Goal: Information Seeking & Learning: Learn about a topic

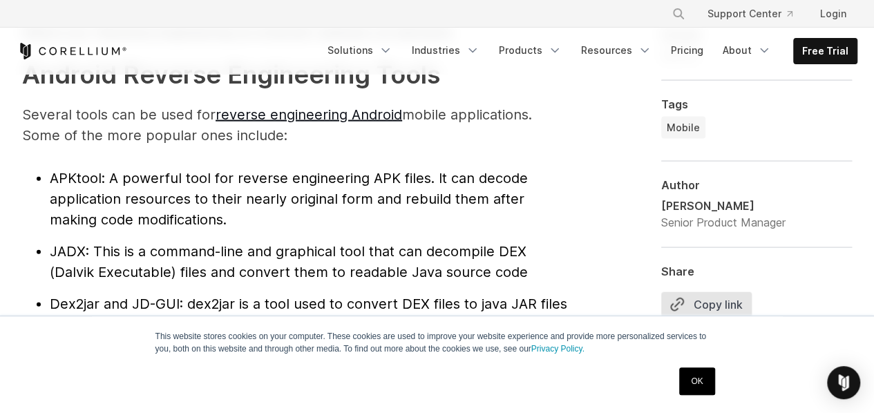
scroll to position [1494, 0]
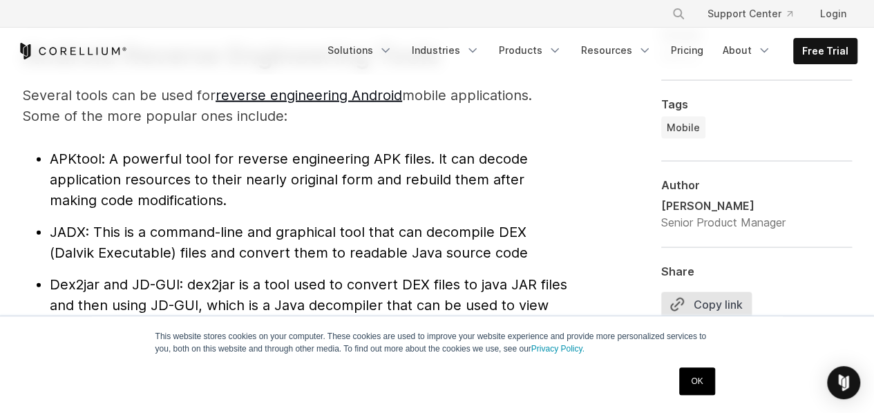
click at [508, 227] on span ": This is a command-line and graphical tool that can decompile DEX (Dalvik Exec…" at bounding box center [289, 242] width 478 height 37
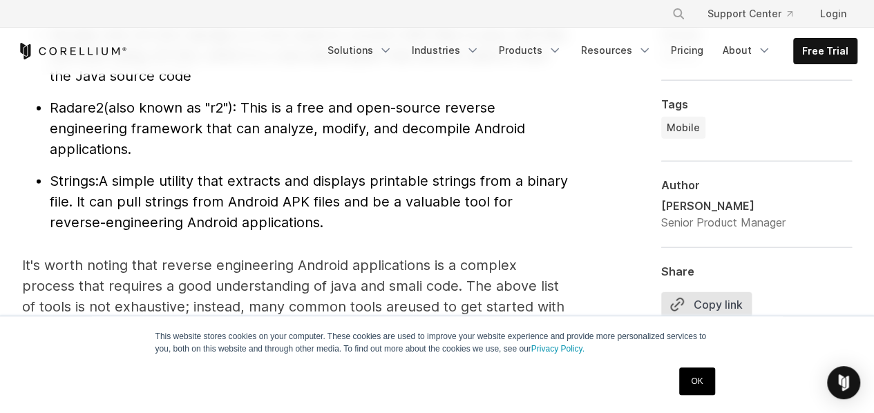
scroll to position [1753, 0]
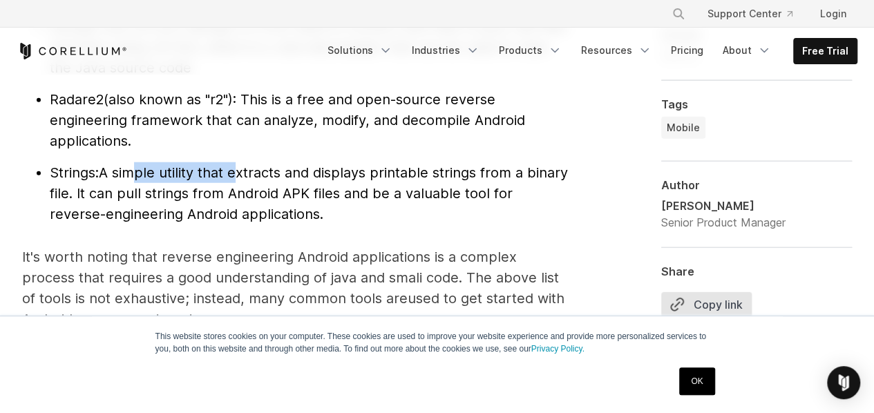
drag, startPoint x: 135, startPoint y: 162, endPoint x: 243, endPoint y: 172, distance: 108.9
click at [243, 172] on li "Strings: A simple utility that extracts and displays printable strings from a b…" at bounding box center [309, 193] width 518 height 62
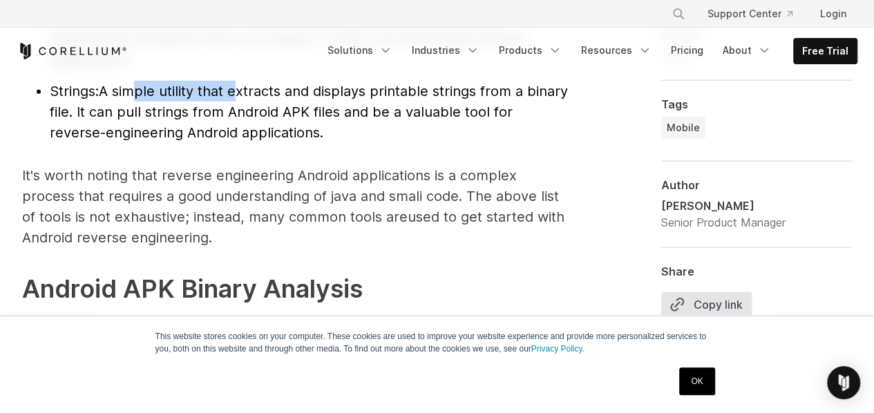
scroll to position [1836, 0]
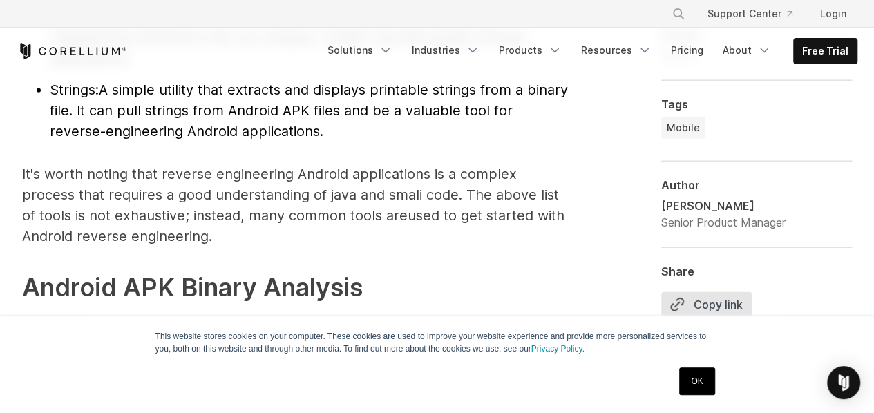
click at [336, 173] on p "It's worth noting that reverse engineering Android applications is a complex pr…" at bounding box center [295, 205] width 546 height 83
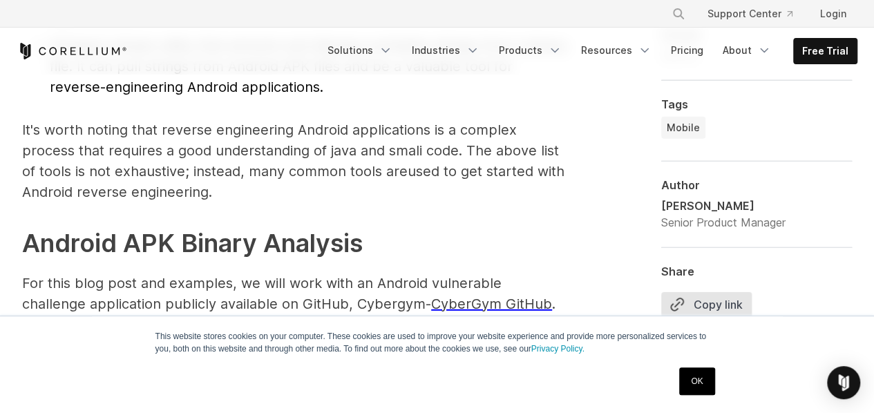
scroll to position [1880, 0]
drag, startPoint x: 321, startPoint y: 122, endPoint x: 444, endPoint y: 124, distance: 122.9
click at [444, 124] on p "It's worth noting that reverse engineering Android applications is a complex pr…" at bounding box center [295, 160] width 546 height 83
click at [354, 146] on p "It's worth noting that reverse engineering Android applications is a complex pr…" at bounding box center [295, 160] width 546 height 83
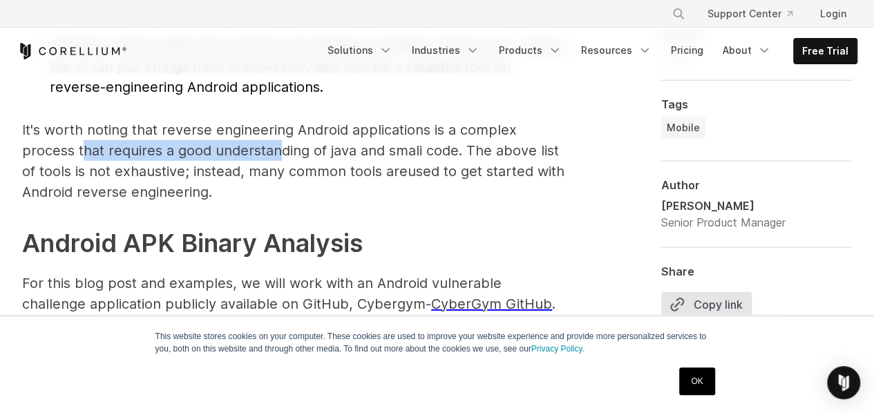
drag, startPoint x: 83, startPoint y: 146, endPoint x: 283, endPoint y: 154, distance: 200.4
click at [283, 154] on p "It's worth noting that reverse engineering Android applications is a complex pr…" at bounding box center [295, 160] width 546 height 83
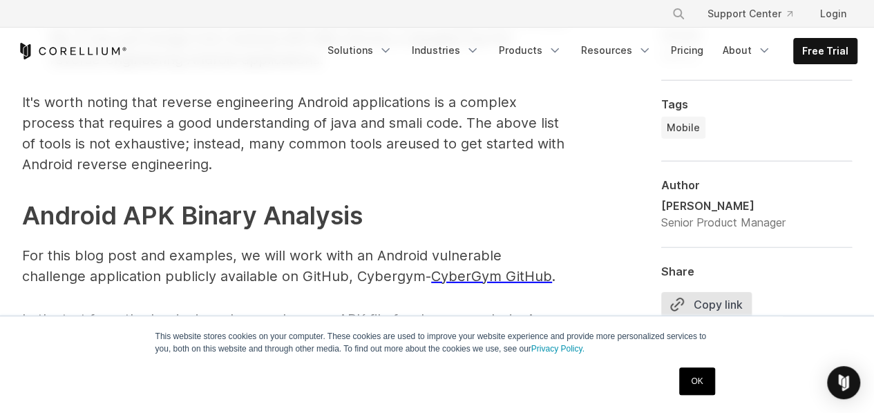
scroll to position [1907, 0]
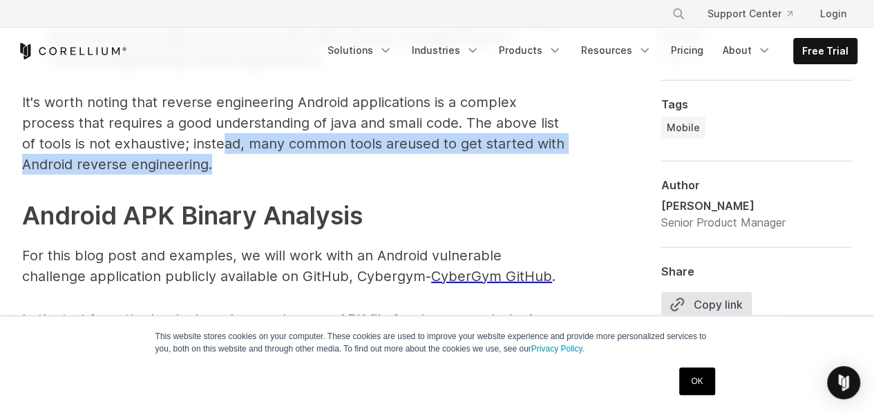
drag, startPoint x: 271, startPoint y: 164, endPoint x: 225, endPoint y: 142, distance: 50.7
click at [225, 142] on p "It's worth noting that reverse engineering Android applications is a complex pr…" at bounding box center [295, 133] width 546 height 83
click at [225, 142] on span "; instead, many common tools are" at bounding box center [296, 143] width 222 height 17
drag, startPoint x: 225, startPoint y: 142, endPoint x: 242, endPoint y: 160, distance: 24.9
click at [242, 160] on p "It's worth noting that reverse engineering Android applications is a complex pr…" at bounding box center [295, 133] width 546 height 83
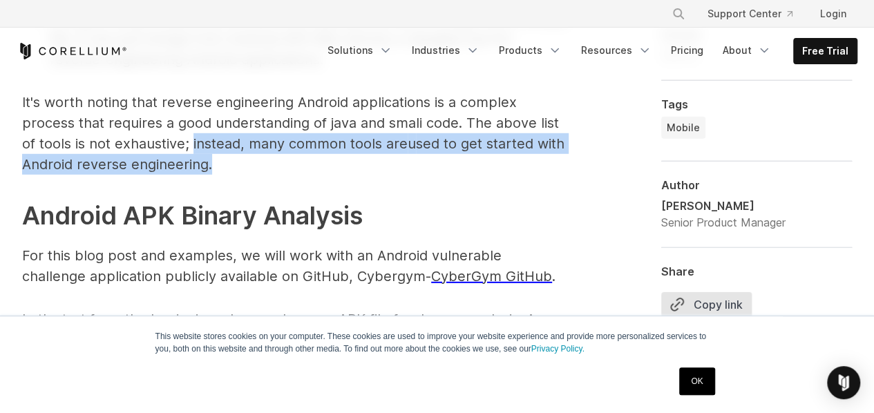
click at [242, 160] on p "It's worth noting that reverse engineering Android applications is a complex pr…" at bounding box center [295, 133] width 546 height 83
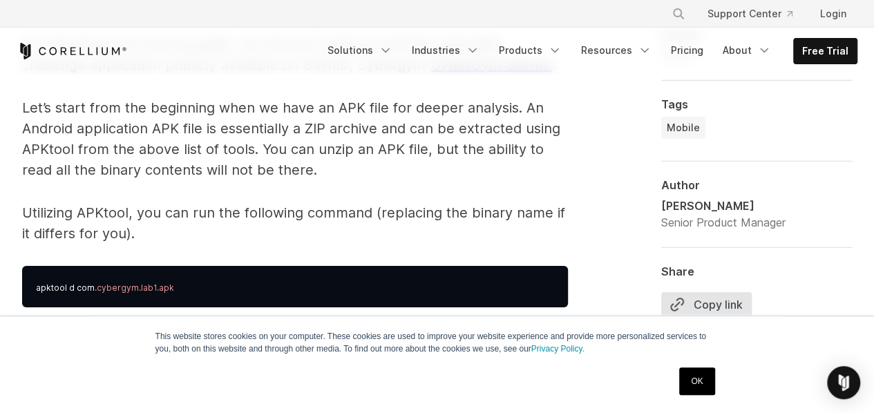
scroll to position [2123, 0]
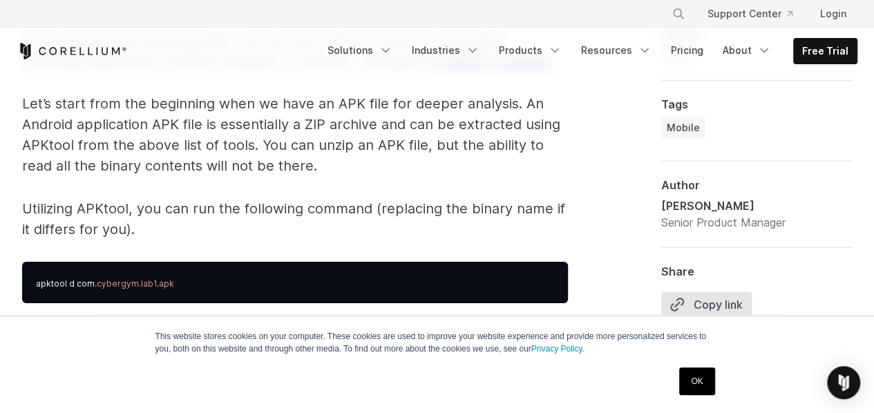
click at [689, 381] on link "OK" at bounding box center [696, 381] width 35 height 28
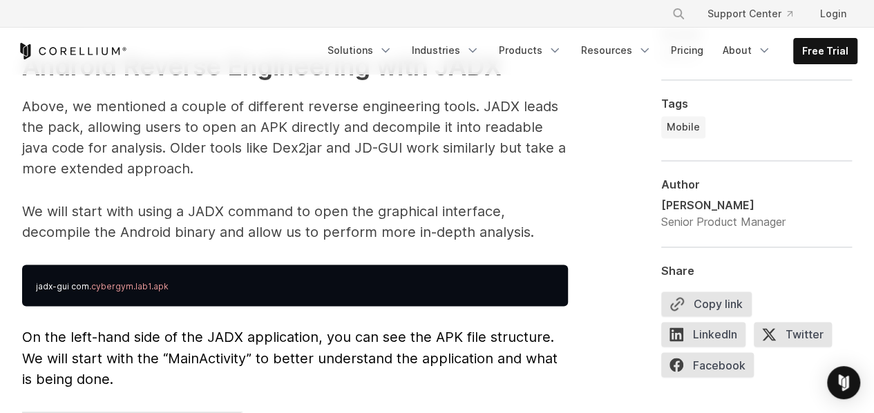
scroll to position [3577, 0]
click at [438, 216] on p "We will start with using a JADX command to open the graphical interface, decomp…" at bounding box center [295, 221] width 546 height 41
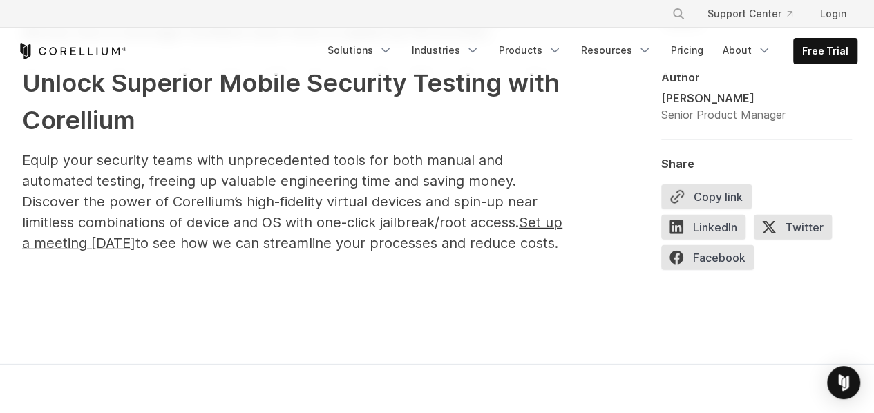
scroll to position [7139, 0]
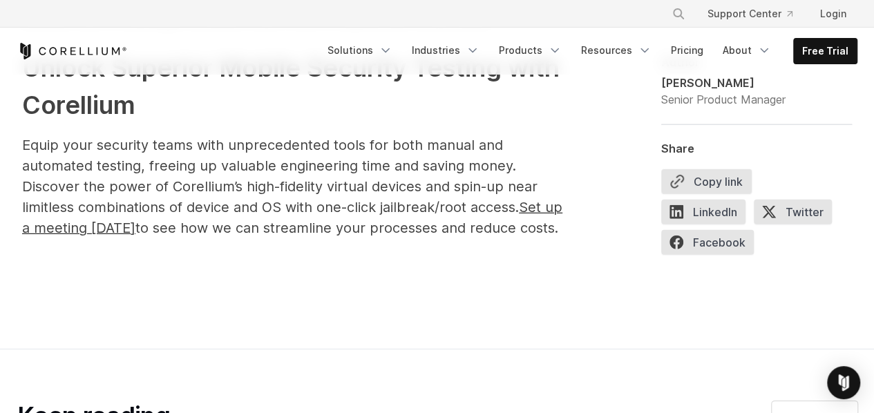
click at [304, 211] on span "Equip your security teams with unprecedented tools for both manual and automate…" at bounding box center [279, 176] width 515 height 79
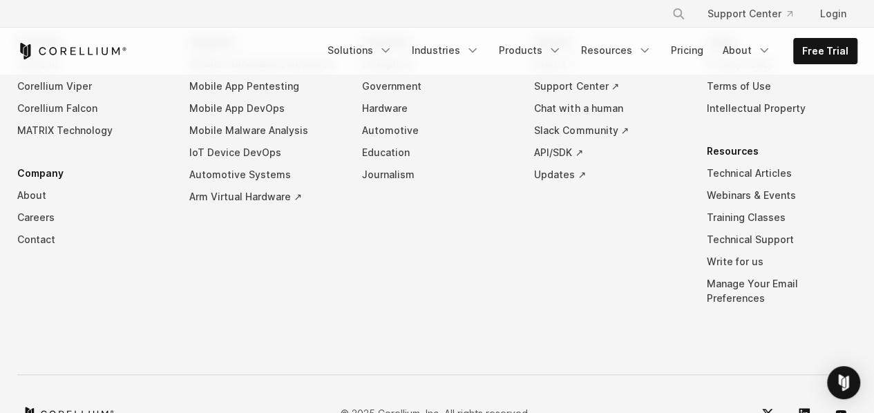
scroll to position [8278, 0]
